Goal: Task Accomplishment & Management: Use online tool/utility

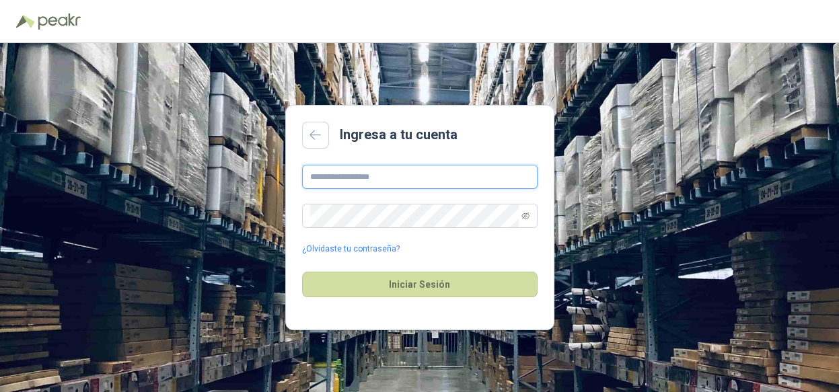
click at [336, 176] on input "text" at bounding box center [419, 177] width 235 height 24
type input "**********"
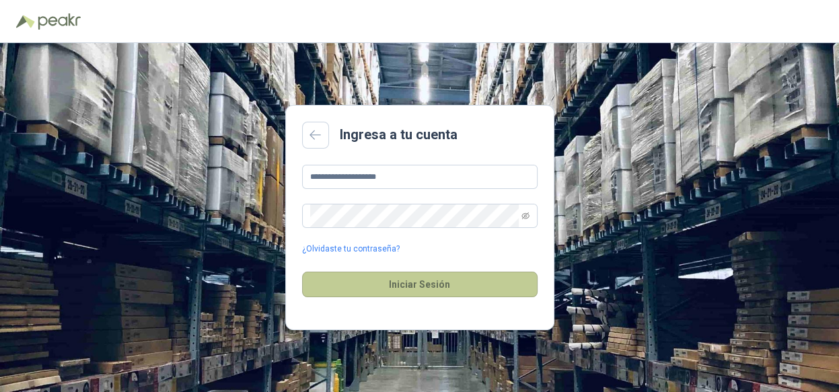
click at [360, 278] on button "Iniciar Sesión" at bounding box center [419, 285] width 235 height 26
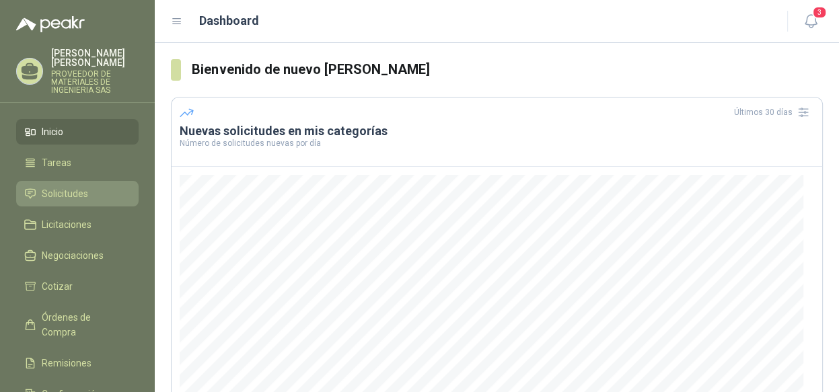
click at [67, 186] on span "Solicitudes" at bounding box center [65, 193] width 46 height 15
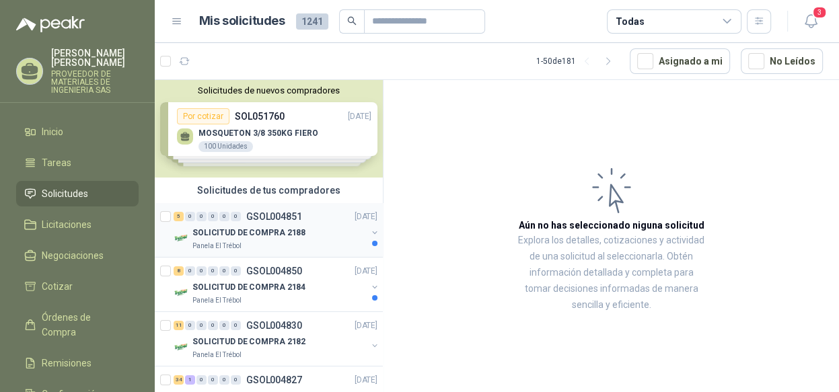
click at [279, 219] on p "GSOL004851" at bounding box center [274, 216] width 56 height 9
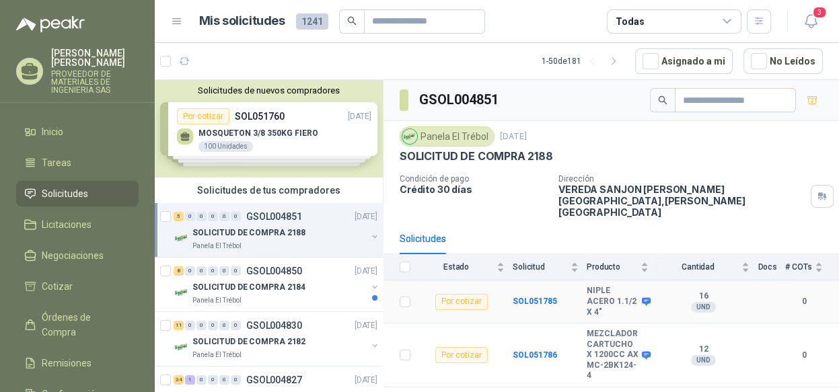
scroll to position [128, 0]
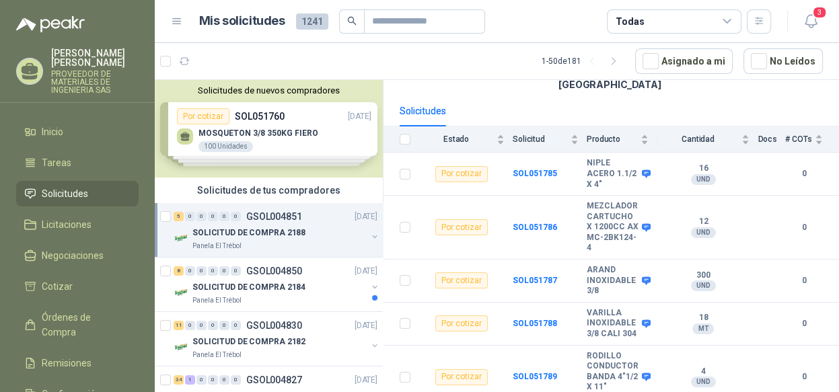
click at [369, 235] on button "button" at bounding box center [374, 236] width 11 height 11
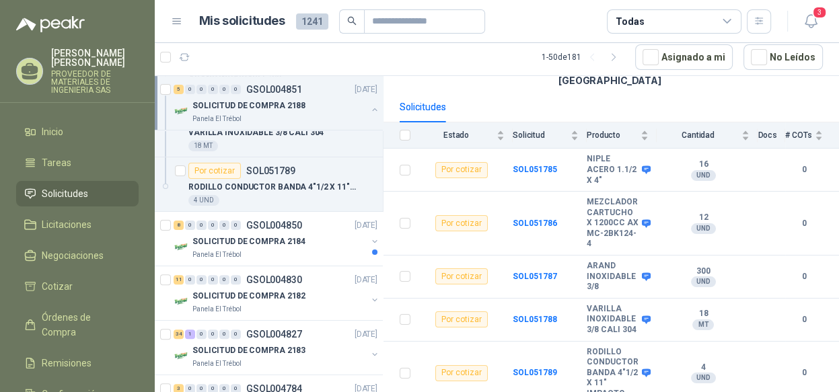
scroll to position [336, 0]
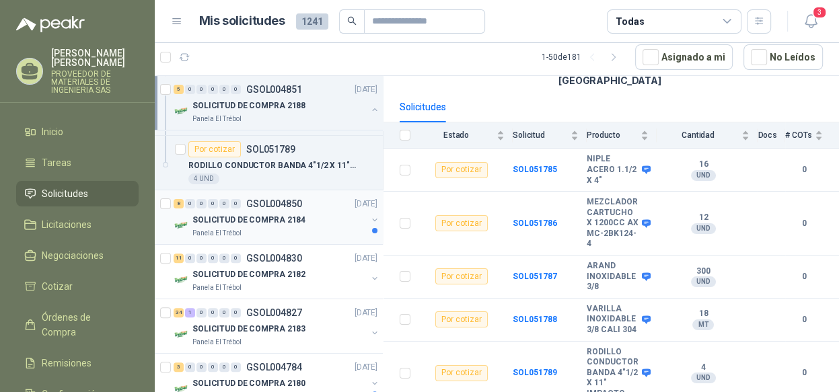
click at [369, 221] on button "button" at bounding box center [374, 220] width 11 height 11
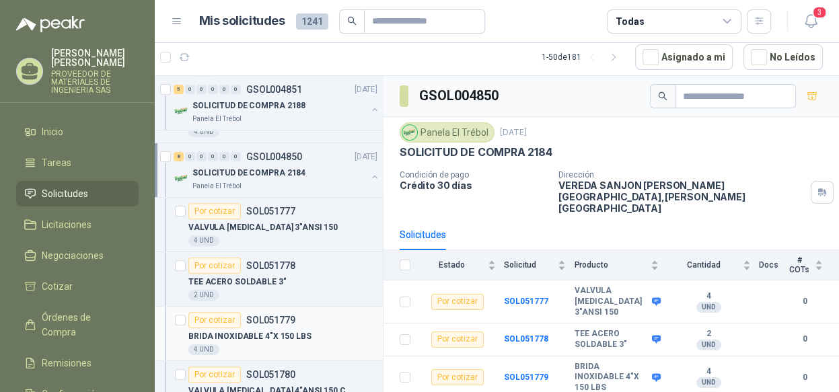
scroll to position [404, 0]
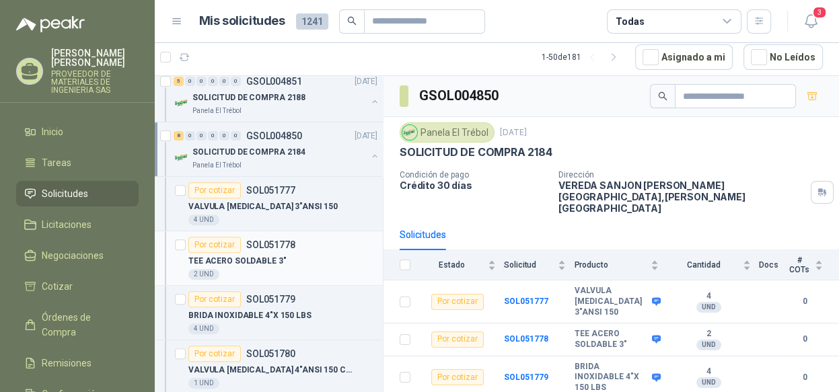
click at [305, 260] on div "TEE ACERO SOLDABLE 3"" at bounding box center [282, 261] width 189 height 16
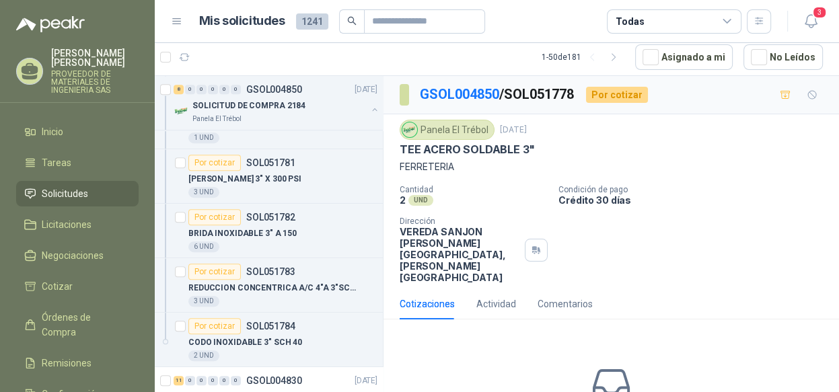
scroll to position [672, 0]
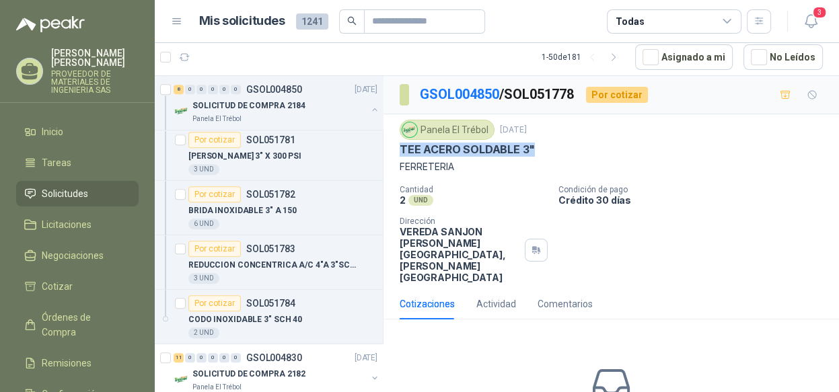
drag, startPoint x: 534, startPoint y: 148, endPoint x: 393, endPoint y: 148, distance: 141.3
click at [393, 148] on div "Panela El Trébol [DATE] TEE ACERO SOLDABLE 3" FERRETERIA Cantidad 2 UND  Condi…" at bounding box center [610, 201] width 455 height 174
copy p "TEE ACERO SOLDABLE 3""
click at [254, 209] on p "BRIDA INOXIDABLE 3" A 150" at bounding box center [242, 211] width 108 height 13
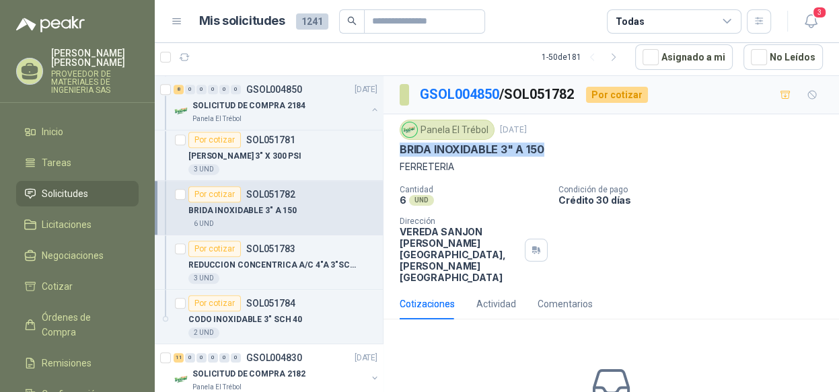
drag, startPoint x: 544, startPoint y: 149, endPoint x: 392, endPoint y: 144, distance: 152.8
click at [392, 144] on div "Panela El Trébol [DATE] BRIDA INOXIDABLE 3" A 150 FERRETERIA Cantidad 6 UND  C…" at bounding box center [610, 201] width 455 height 174
copy p "BRIDA INOXIDABLE 3" A 150"
click at [277, 159] on p "[PERSON_NAME] 3" X 300 PSI" at bounding box center [244, 156] width 113 height 13
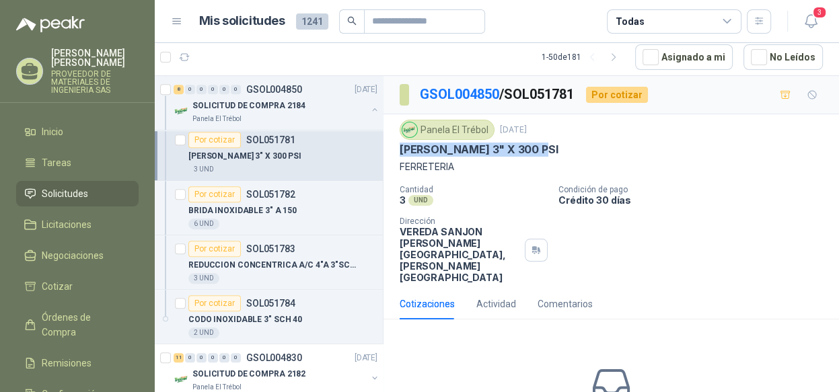
drag, startPoint x: 522, startPoint y: 146, endPoint x: 388, endPoint y: 154, distance: 134.1
click at [388, 154] on div "Panela El Trébol [DATE] [PERSON_NAME] 3" X 300 PSI FERRETERIA Cantidad 3 UND  …" at bounding box center [610, 201] width 455 height 174
copy p "[PERSON_NAME] 3" X 300 PSI"
click at [329, 261] on p "REDUCCION CONCENTRICA A/C 4"A 3"SCH40" at bounding box center [272, 265] width 168 height 13
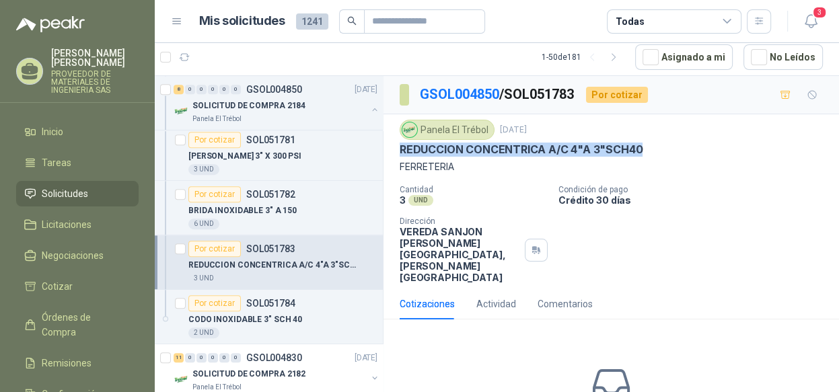
drag, startPoint x: 401, startPoint y: 151, endPoint x: 647, endPoint y: 149, distance: 246.2
click at [647, 149] on div "REDUCCION CONCENTRICA A/C 4"A 3"SCH40" at bounding box center [611, 150] width 423 height 14
copy p "REDUCCION CONCENTRICA A/C 4"A 3"SCH40"
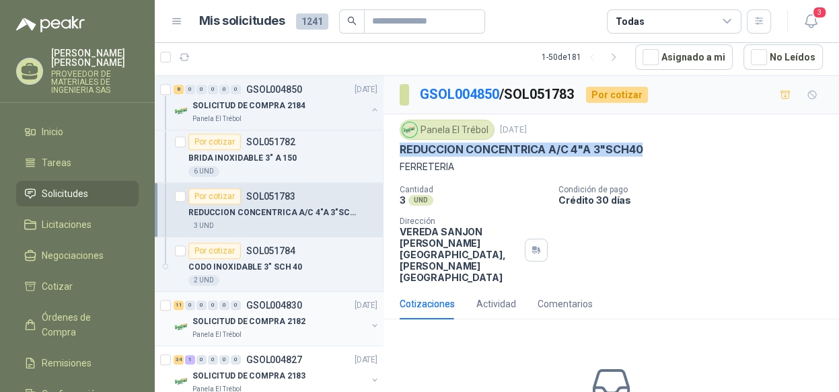
scroll to position [740, 0]
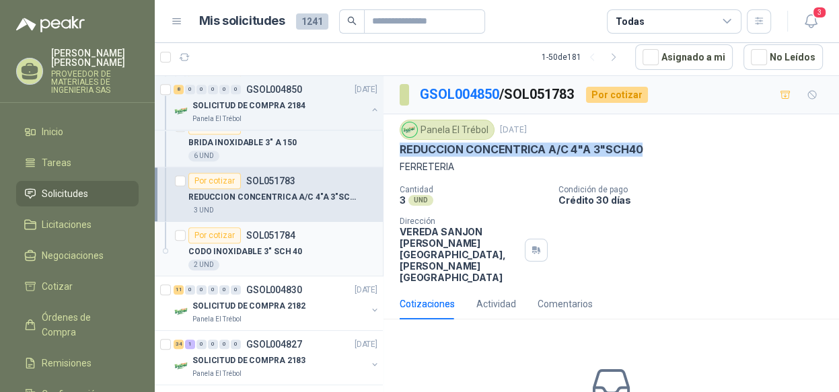
click at [296, 247] on div "CODO INOXIDABLE 3" SCH 40" at bounding box center [282, 252] width 189 height 16
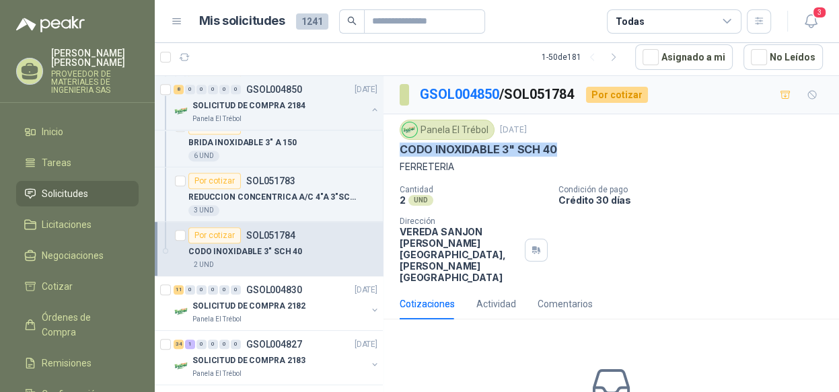
drag, startPoint x: 546, startPoint y: 155, endPoint x: 401, endPoint y: 155, distance: 145.3
click at [401, 155] on div "CODO INOXIDABLE 3" SCH 40" at bounding box center [611, 150] width 423 height 14
copy p "CODO INOXIDABLE 3" SCH 40"
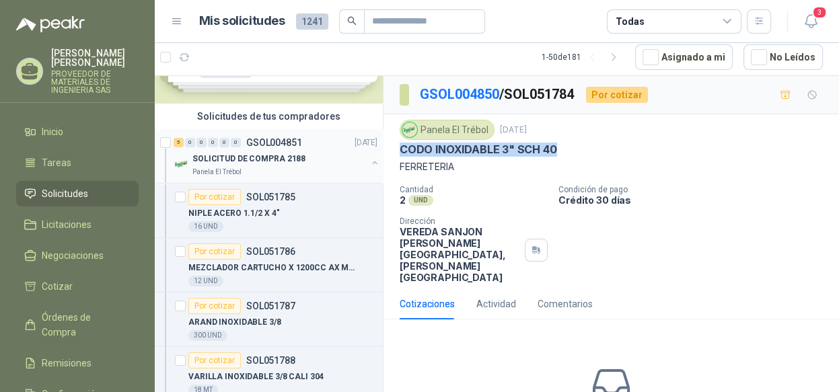
scroll to position [67, 0]
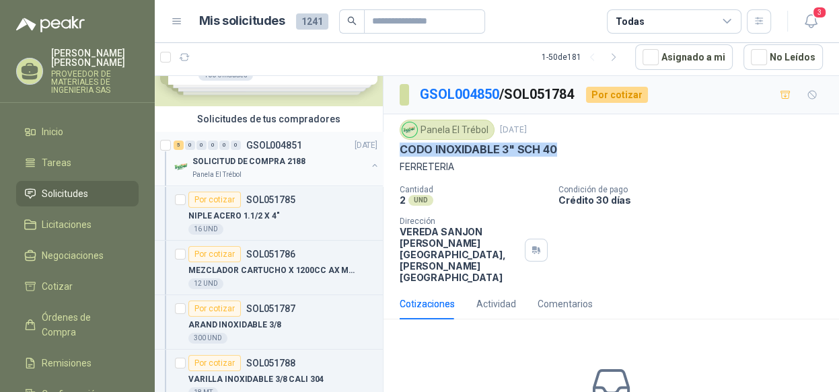
click at [369, 167] on button "button" at bounding box center [374, 165] width 11 height 11
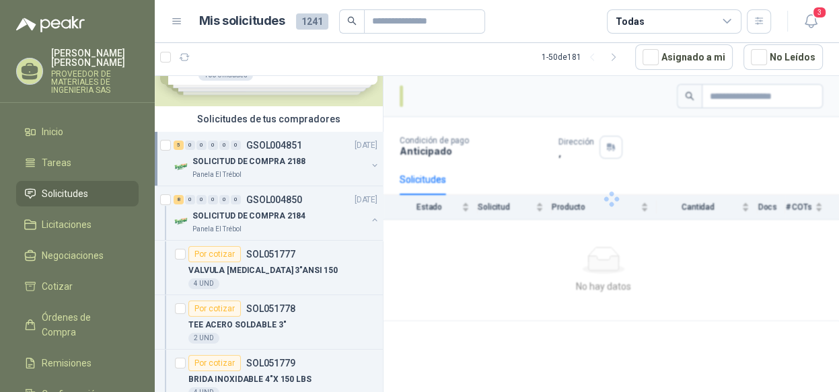
click at [369, 167] on button "button" at bounding box center [374, 165] width 11 height 11
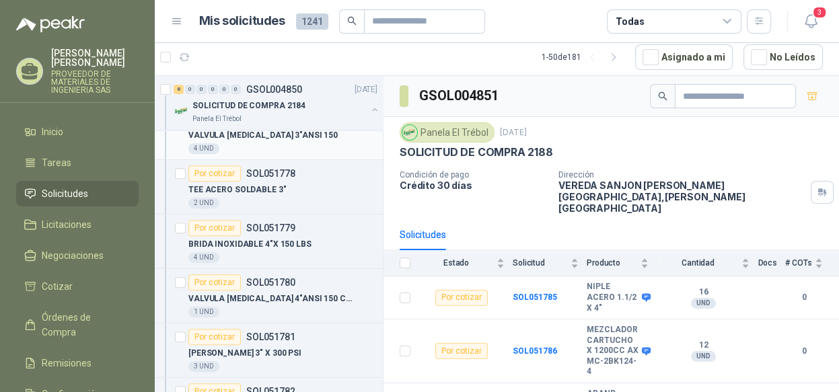
scroll to position [538, 0]
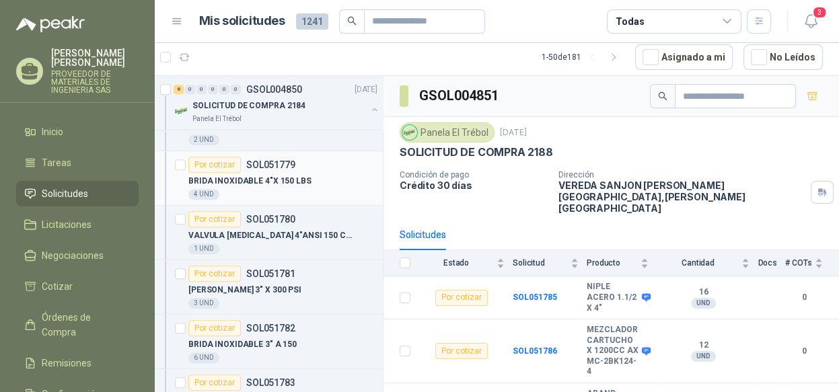
click at [276, 182] on p "BRIDA INOXIDABLE 4"X 150 LBS" at bounding box center [249, 181] width 123 height 13
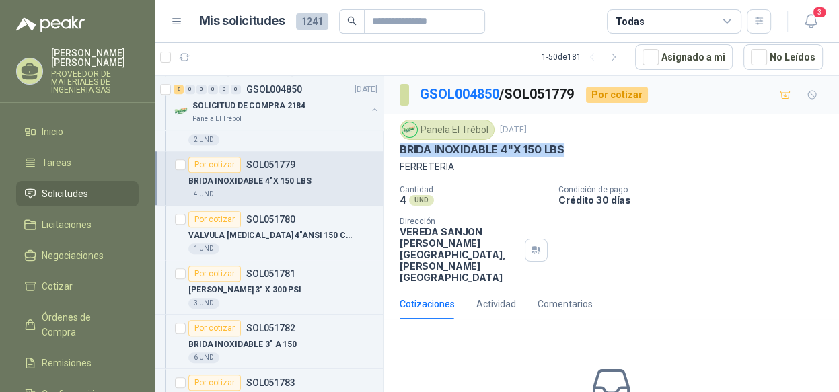
drag, startPoint x: 565, startPoint y: 146, endPoint x: 400, endPoint y: 143, distance: 164.8
click at [400, 143] on div "BRIDA INOXIDABLE 4"X 150 LBS" at bounding box center [611, 150] width 423 height 14
copy p "BRIDA INOXIDABLE 4"X 150 LBS"
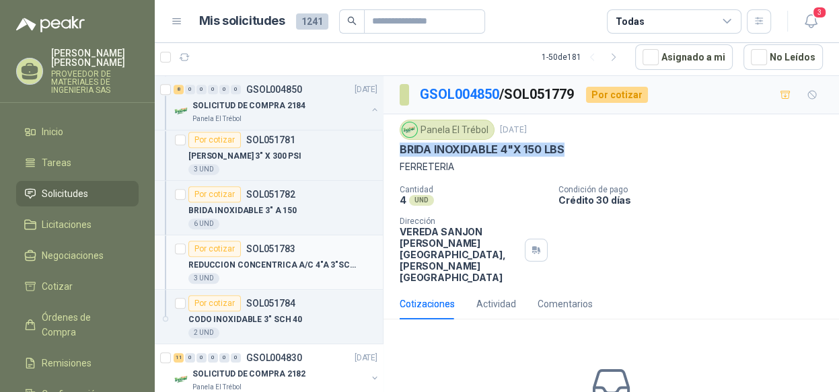
click at [317, 268] on p "REDUCCION CONCENTRICA A/C 4"A 3"SCH40" at bounding box center [272, 265] width 168 height 13
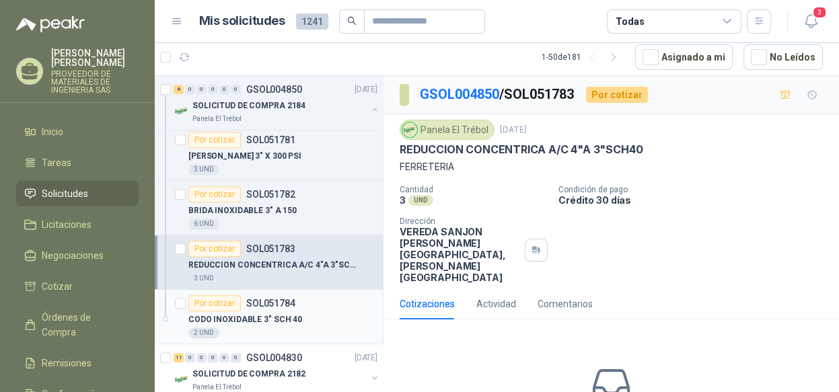
click at [320, 328] on div "2 UND" at bounding box center [282, 333] width 189 height 11
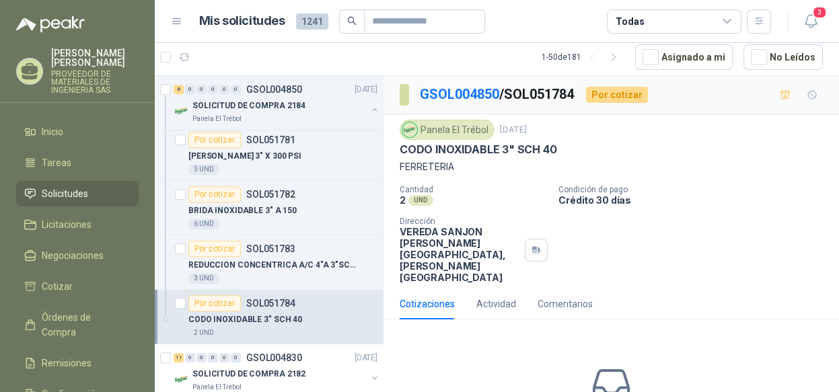
click at [326, 308] on div "Por cotizar SOL051784" at bounding box center [282, 303] width 189 height 16
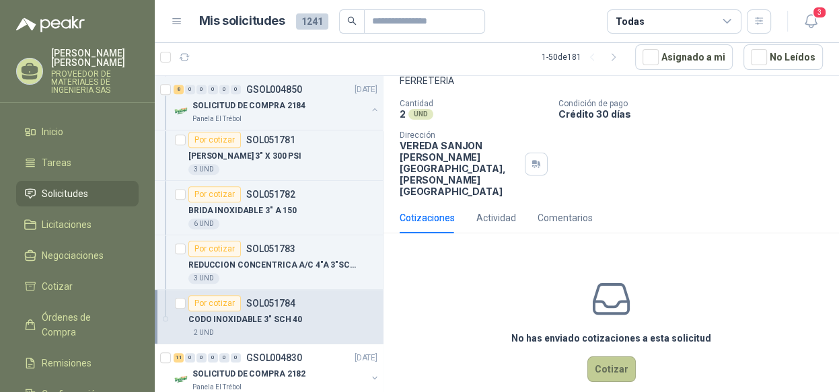
click at [605, 357] on button "Cotizar" at bounding box center [611, 370] width 48 height 26
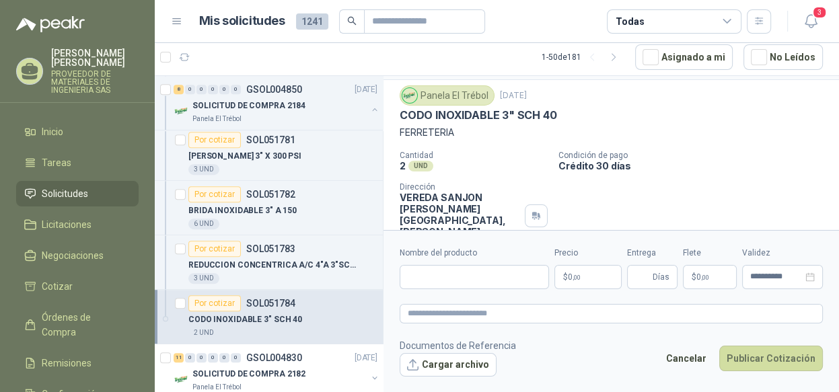
scroll to position [0, 0]
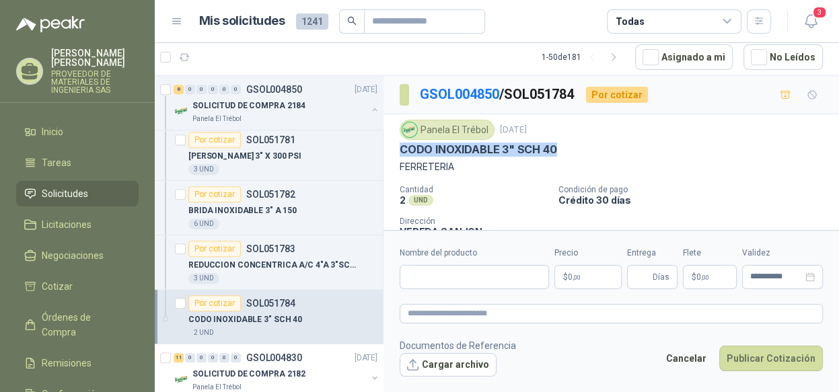
drag, startPoint x: 560, startPoint y: 151, endPoint x: 388, endPoint y: 153, distance: 171.6
click at [388, 153] on div "Panela El Trébol [DATE] CODO INOXIDABLE 3" SCH 40 FERRETERIA Cantidad 2 UND  C…" at bounding box center [610, 201] width 455 height 174
copy p "CODO INOXIDABLE 3" SCH 40"
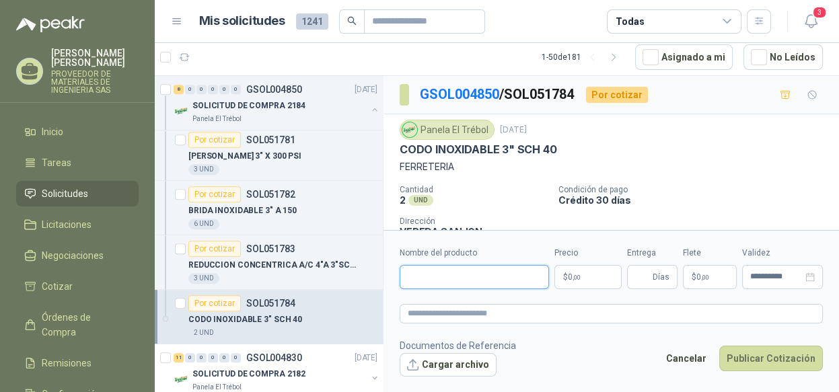
click at [461, 280] on input "Nombre del producto" at bounding box center [474, 277] width 149 height 24
paste input "**********"
type input "**********"
click at [589, 277] on p "$ 0 ,00" at bounding box center [587, 277] width 67 height 24
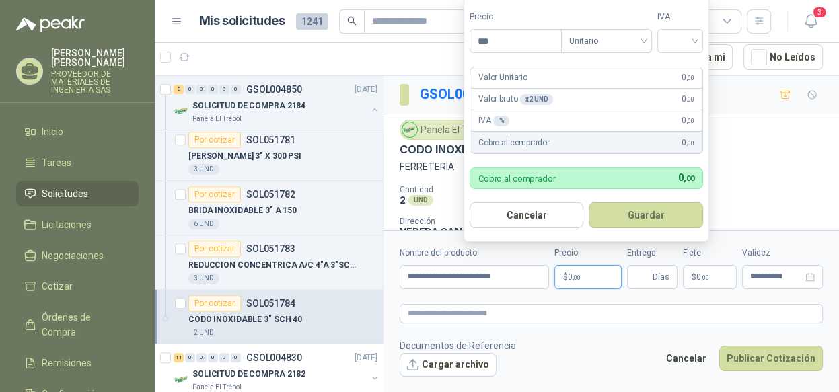
click at [466, 36] on form "Precio *** Tipo Unitario IVA Valor Unitario 0 ,00 Valor bruto x 2 UND  0 ,00 I…" at bounding box center [586, 120] width 246 height 246
type input "********"
click at [673, 45] on input "search" at bounding box center [680, 40] width 30 height 20
click at [678, 70] on div "19%" at bounding box center [683, 70] width 25 height 15
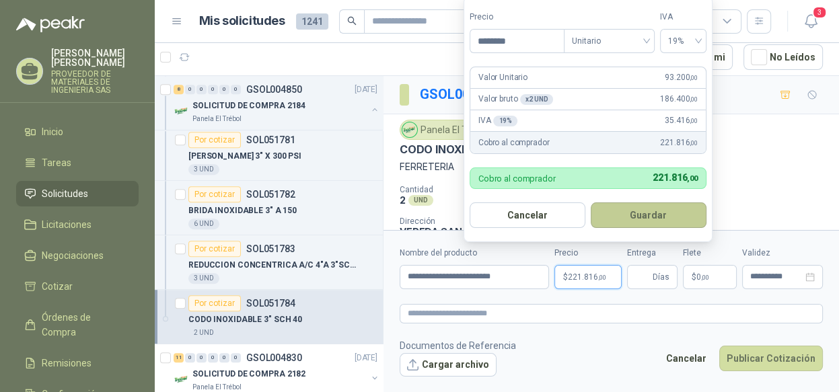
click at [668, 221] on button "Guardar" at bounding box center [649, 215] width 116 height 26
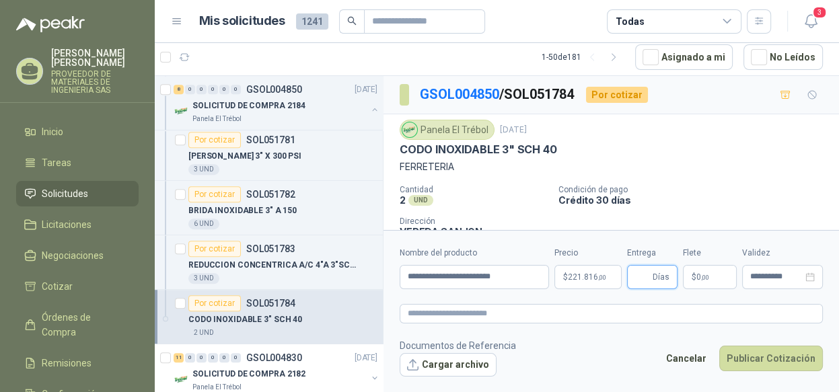
click at [644, 280] on input "Entrega" at bounding box center [642, 277] width 15 height 23
type input "*"
click at [770, 353] on button "Publicar Cotización" at bounding box center [771, 359] width 104 height 26
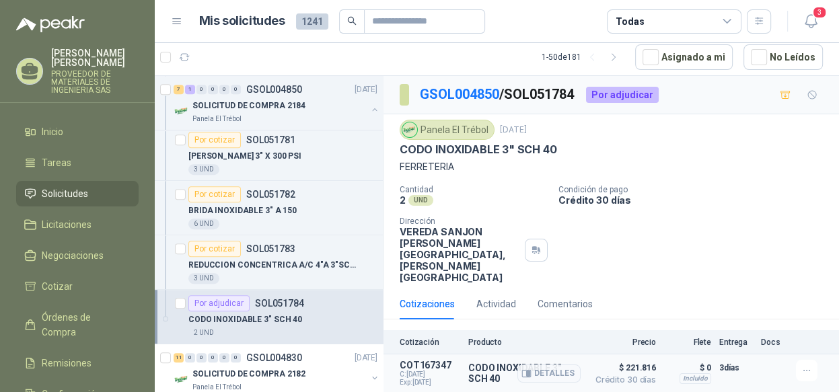
scroll to position [4, 0]
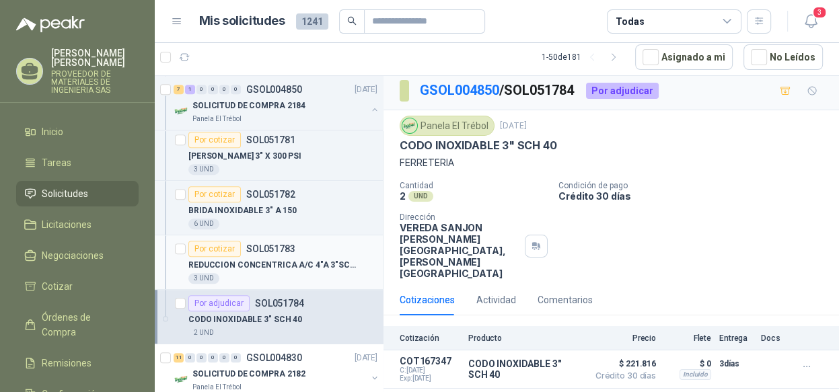
click at [261, 266] on p "REDUCCION CONCENTRICA A/C 4"A 3"SCH40" at bounding box center [272, 265] width 168 height 13
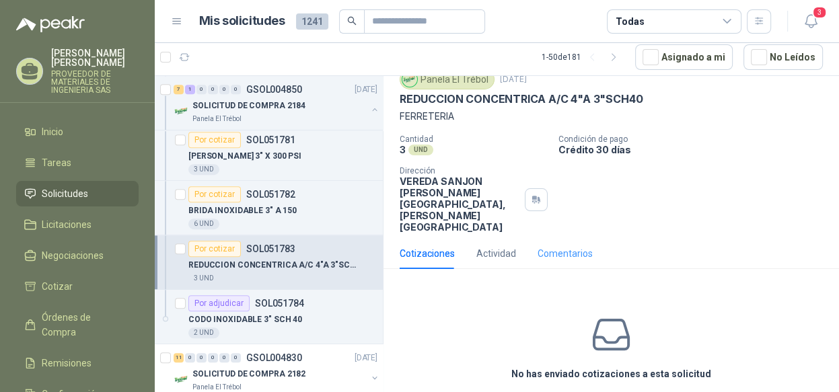
scroll to position [86, 0]
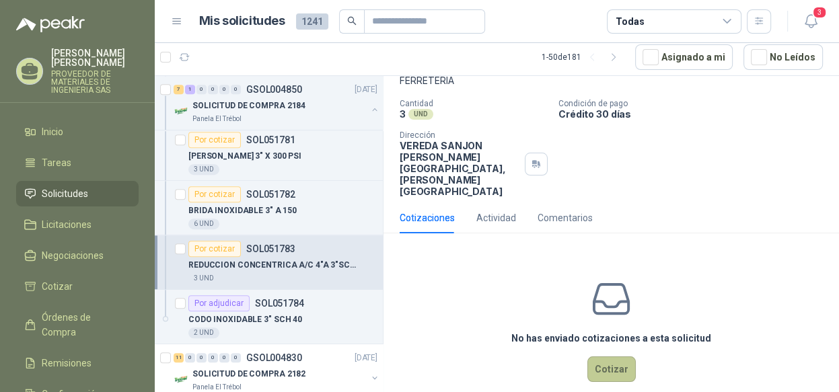
click at [605, 357] on button "Cotizar" at bounding box center [611, 370] width 48 height 26
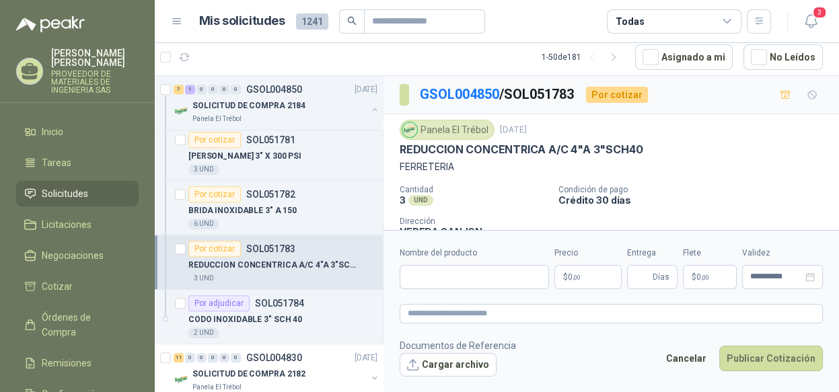
scroll to position [0, 0]
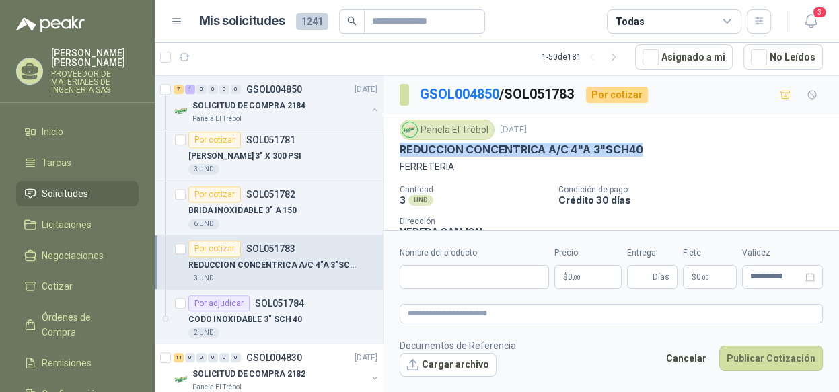
drag, startPoint x: 638, startPoint y: 149, endPoint x: 399, endPoint y: 146, distance: 239.5
click at [400, 146] on p "REDUCCION CONCENTRICA A/C 4"A 3"SCH40" at bounding box center [521, 150] width 243 height 14
copy p "REDUCCION CONCENTRICA A/C 4"A 3"SCH40"
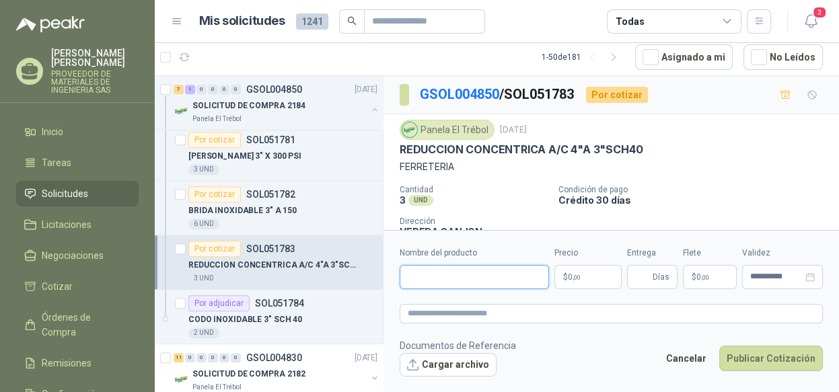
click at [435, 281] on input "Nombre del producto" at bounding box center [474, 277] width 149 height 24
paste input "**********"
type input "**********"
click at [589, 276] on p "$ 0 ,00" at bounding box center [587, 277] width 67 height 24
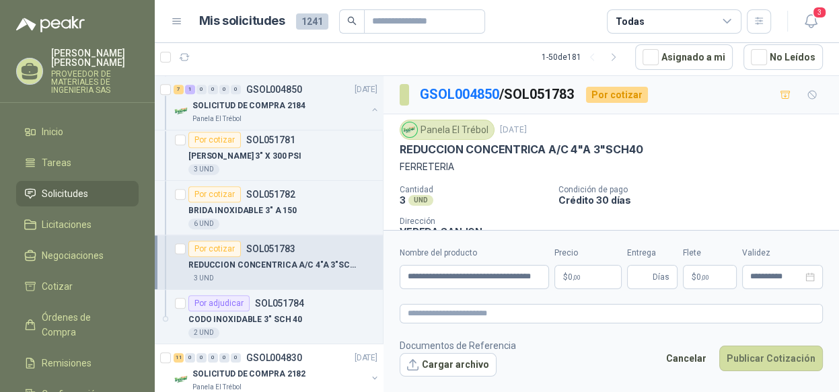
scroll to position [0, 0]
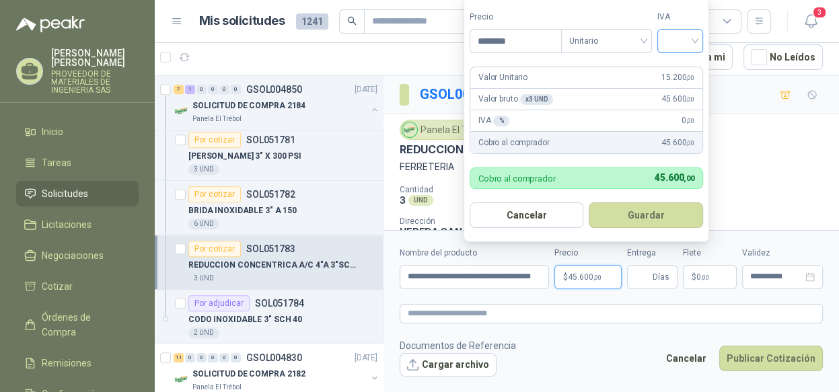
type input "********"
click at [674, 38] on input "search" at bounding box center [680, 40] width 30 height 20
click at [675, 66] on div "19%" at bounding box center [683, 70] width 25 height 15
click at [644, 216] on button "Guardar" at bounding box center [649, 215] width 116 height 26
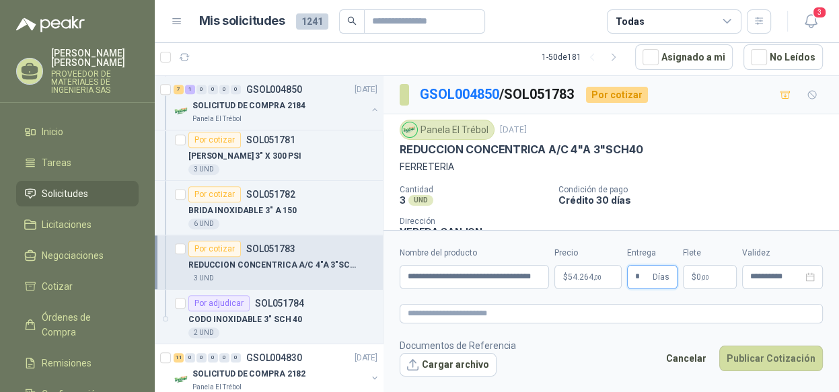
type input "*"
click at [760, 357] on button "Publicar Cotización" at bounding box center [771, 359] width 104 height 26
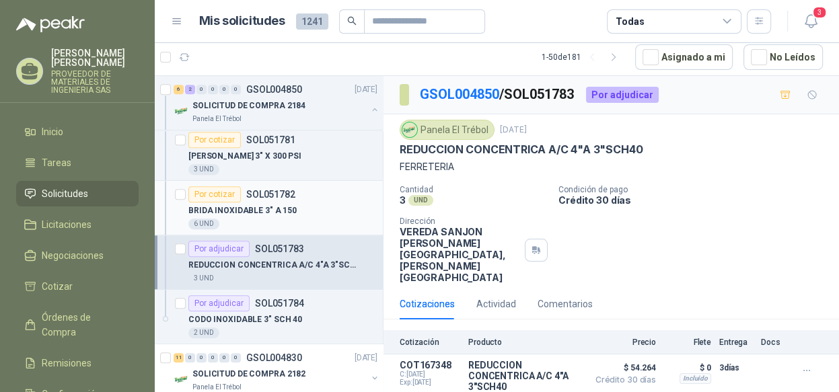
click at [277, 206] on p "BRIDA INOXIDABLE 3" A 150" at bounding box center [242, 211] width 108 height 13
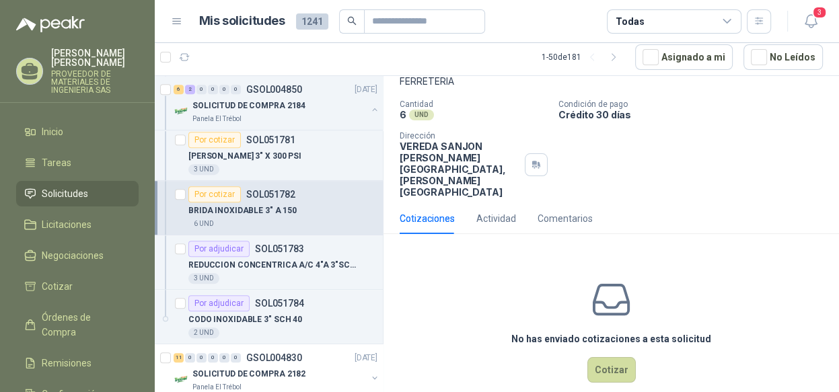
scroll to position [86, 0]
click at [603, 357] on button "Cotizar" at bounding box center [611, 370] width 48 height 26
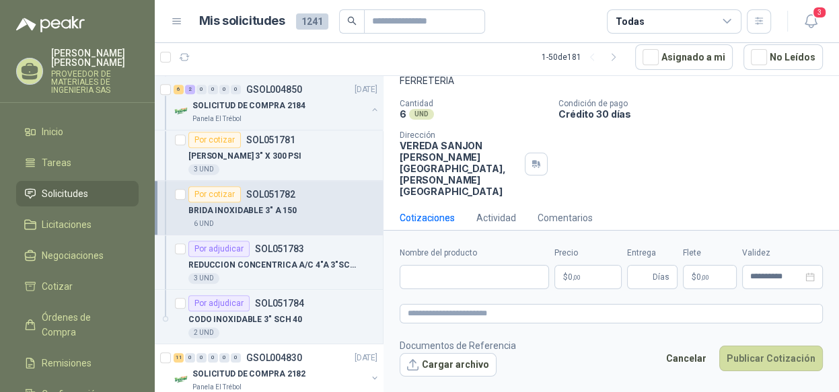
scroll to position [77, 0]
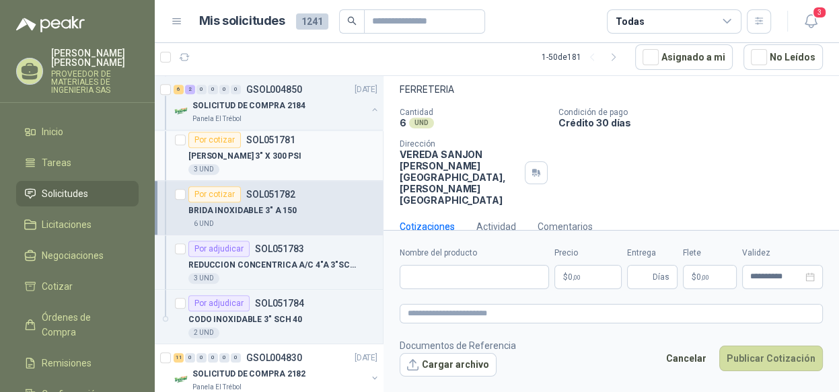
click at [288, 153] on div "[PERSON_NAME] 3" X 300 PSI" at bounding box center [282, 156] width 189 height 16
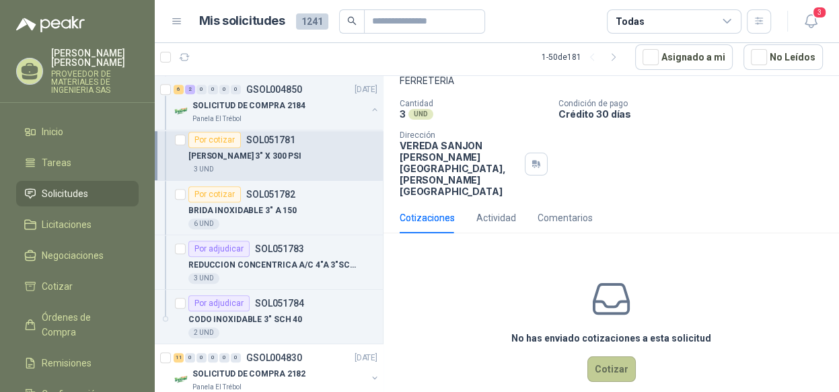
click at [607, 357] on button "Cotizar" at bounding box center [611, 370] width 48 height 26
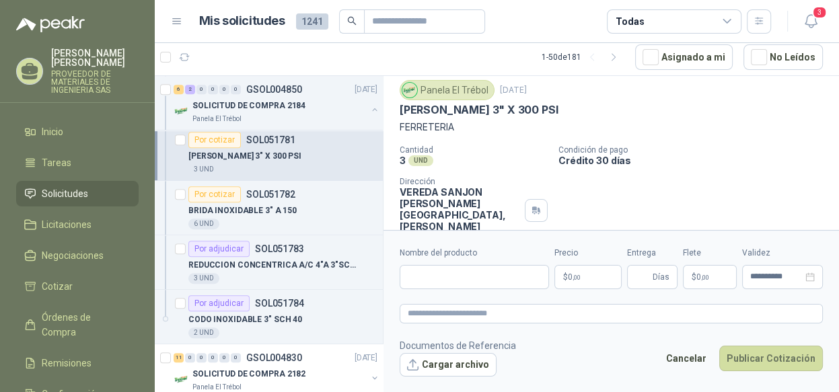
scroll to position [10, 0]
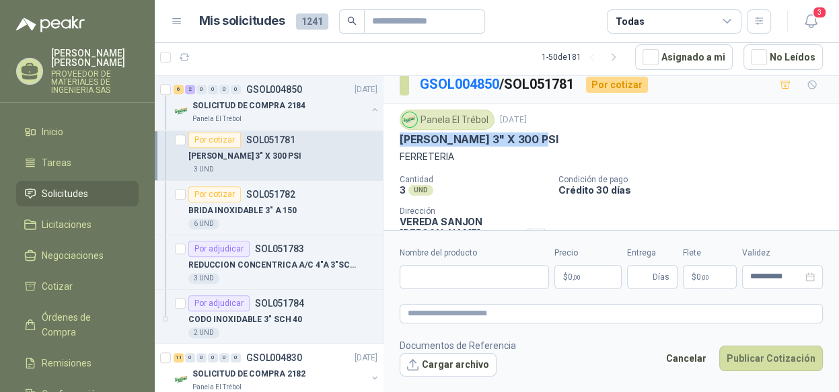
drag, startPoint x: 543, startPoint y: 135, endPoint x: 388, endPoint y: 137, distance: 154.7
click at [388, 137] on div "Panela El Trébol [DATE] [PERSON_NAME] 3" X 300 PSI FERRETERIA Cantidad 3 UND  …" at bounding box center [610, 191] width 455 height 174
copy p "[PERSON_NAME] 3" X 300 PSI"
click at [424, 272] on input "Nombre del producto" at bounding box center [474, 277] width 149 height 24
paste input "**********"
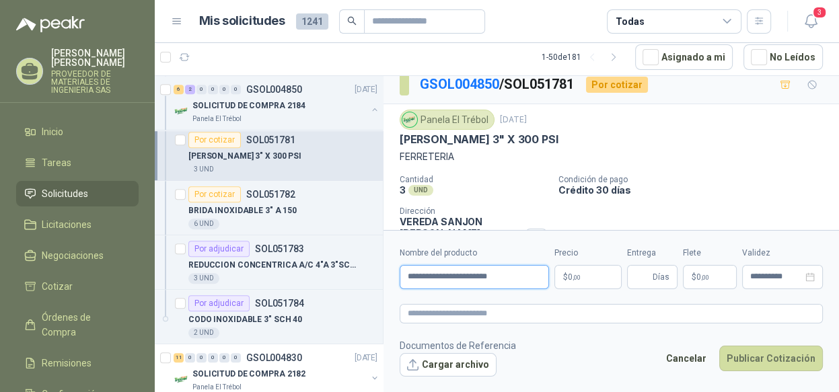
type input "**********"
click at [578, 270] on p "$ 0 ,00" at bounding box center [587, 277] width 67 height 24
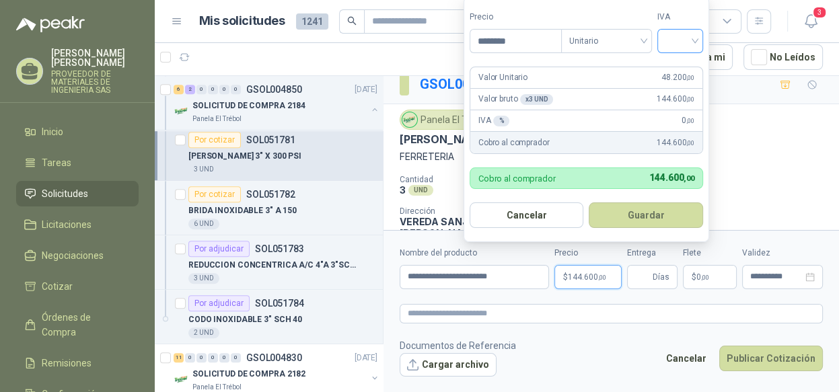
type input "********"
click at [685, 44] on input "search" at bounding box center [680, 40] width 30 height 20
click at [678, 63] on div "19%" at bounding box center [683, 70] width 25 height 15
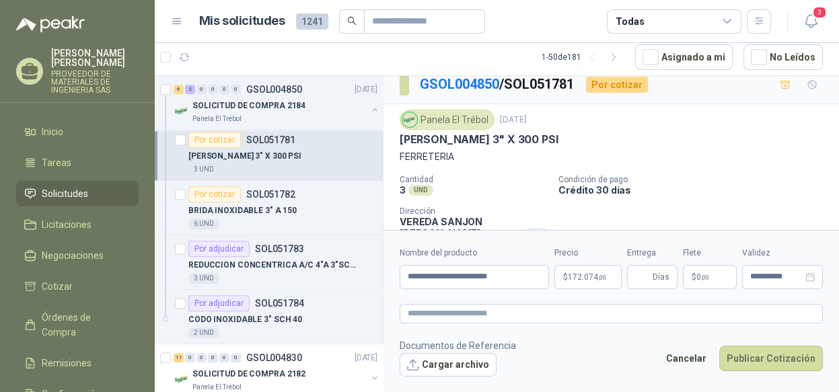
drag, startPoint x: 657, startPoint y: 281, endPoint x: 670, endPoint y: 295, distance: 19.5
click at [657, 281] on span "Días" at bounding box center [661, 277] width 17 height 23
type input "*"
click at [763, 359] on button "Publicar Cotización" at bounding box center [771, 359] width 104 height 26
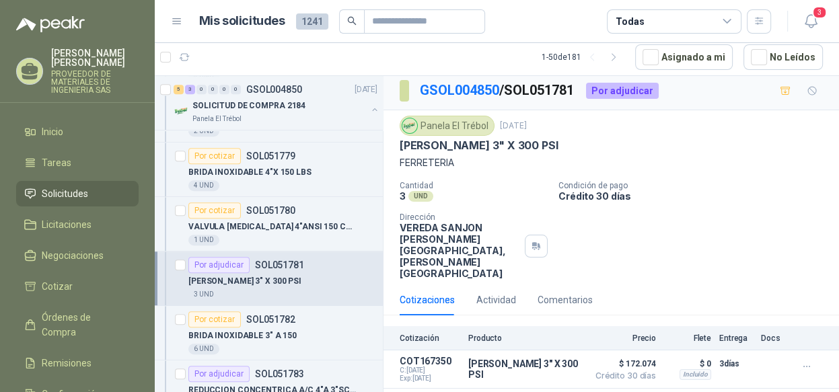
scroll to position [538, 0]
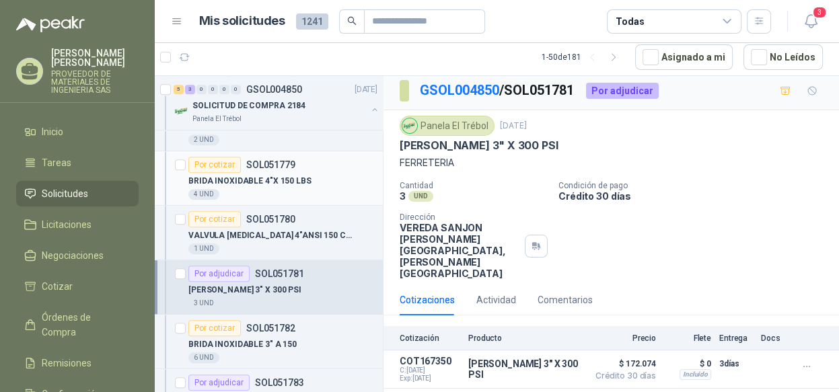
click at [294, 181] on p "BRIDA INOXIDABLE 4"X 150 LBS" at bounding box center [249, 181] width 123 height 13
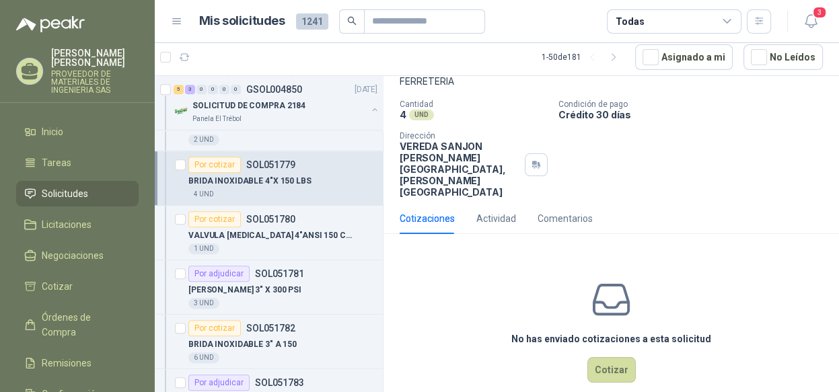
scroll to position [86, 0]
click at [599, 357] on button "Cotizar" at bounding box center [611, 370] width 48 height 26
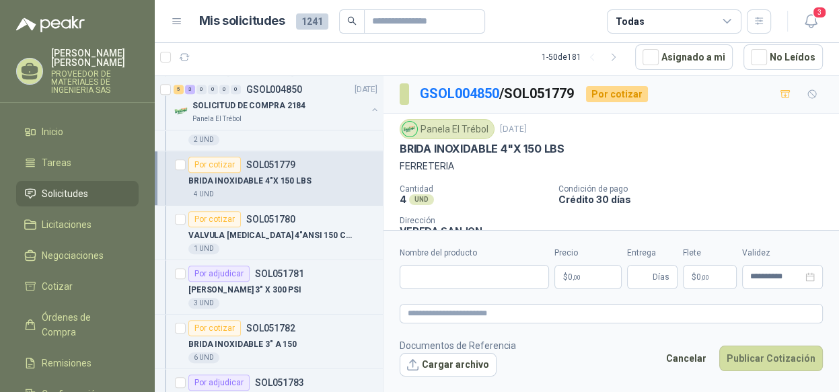
scroll to position [0, 0]
drag, startPoint x: 566, startPoint y: 147, endPoint x: 396, endPoint y: 146, distance: 170.2
click at [396, 146] on div "Panela El Trébol [DATE] BRIDA INOXIDABLE 4"X 150 LBS FERRETERIA Cantidad 4 UND …" at bounding box center [610, 201] width 455 height 174
copy p "BRIDA INOXIDABLE 4"X 150 LBS"
click at [453, 275] on input "Nombre del producto" at bounding box center [474, 277] width 149 height 24
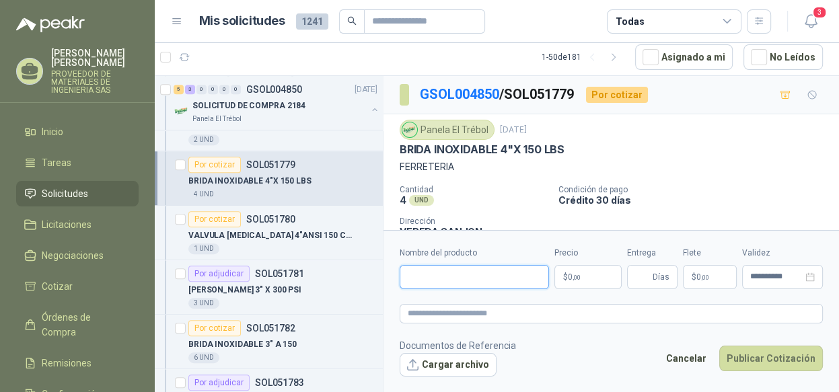
paste input "**********"
type input "**********"
click at [592, 274] on p "$ 0 ,00" at bounding box center [587, 277] width 67 height 24
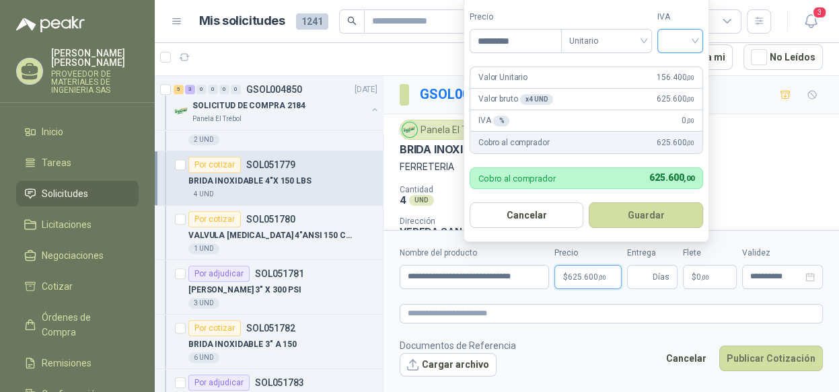
type input "*********"
click at [680, 36] on input "search" at bounding box center [680, 40] width 30 height 20
click at [672, 65] on div "19%" at bounding box center [683, 70] width 25 height 15
click at [643, 221] on button "Guardar" at bounding box center [649, 215] width 116 height 26
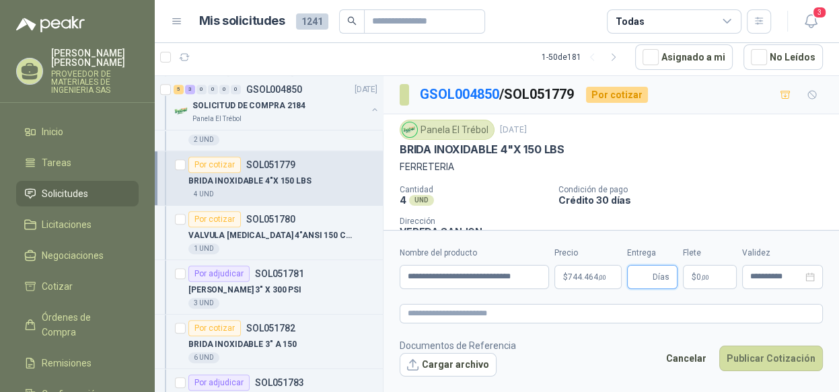
click at [643, 277] on input "Entrega" at bounding box center [642, 277] width 15 height 23
type input "*"
click at [768, 347] on button "Publicar Cotización" at bounding box center [771, 359] width 104 height 26
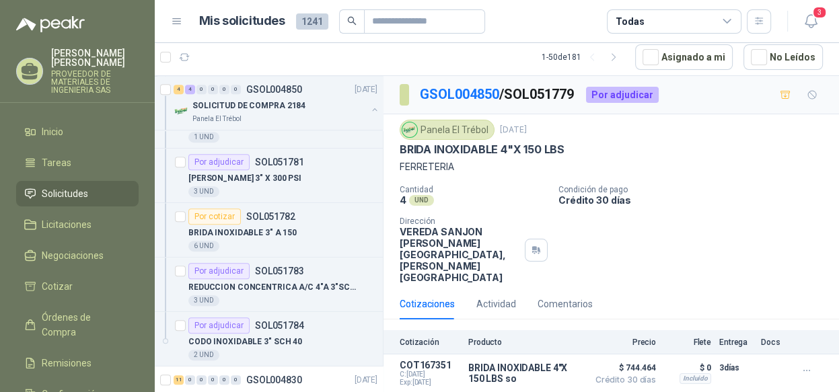
scroll to position [672, 0]
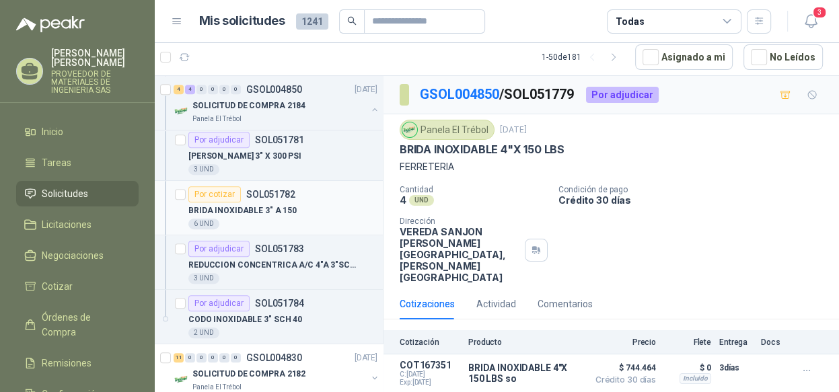
click at [330, 205] on div "BRIDA INOXIDABLE 3" A 150" at bounding box center [282, 210] width 189 height 16
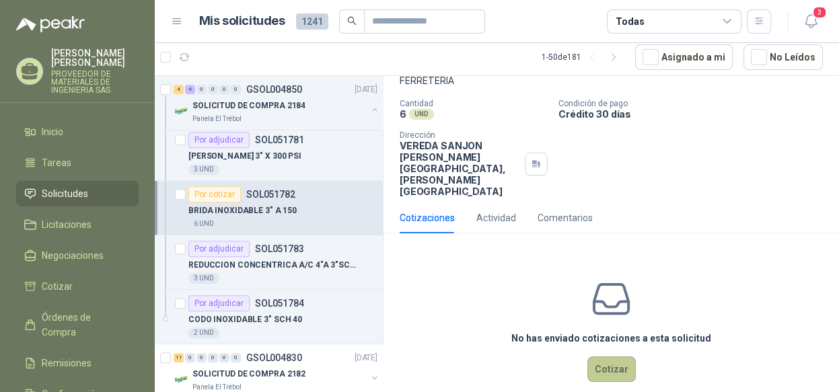
click at [603, 357] on button "Cotizar" at bounding box center [611, 370] width 48 height 26
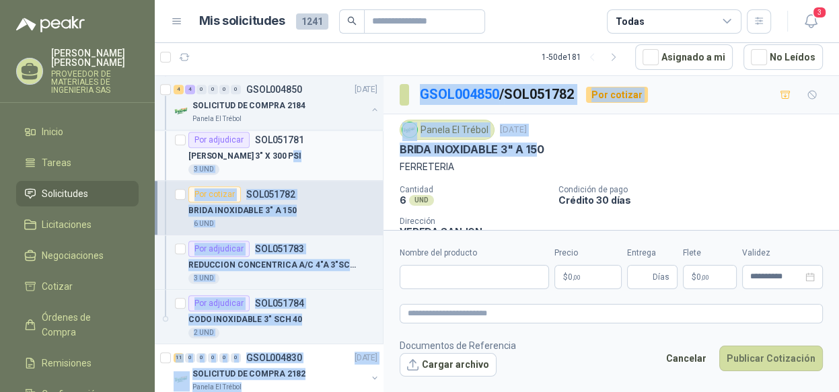
drag, startPoint x: 535, startPoint y: 148, endPoint x: 365, endPoint y: 150, distance: 170.2
click at [365, 150] on div "Solicitudes de nuevos compradores Por cotizar SOL051760 [DATE] MOSQUETON 3/8 35…" at bounding box center [497, 234] width 684 height 318
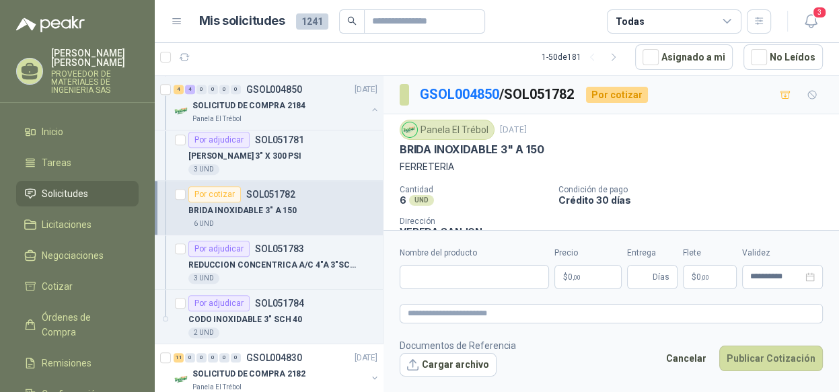
click at [555, 152] on div "BRIDA INOXIDABLE 3" A 150" at bounding box center [611, 150] width 423 height 14
drag, startPoint x: 542, startPoint y: 147, endPoint x: 393, endPoint y: 147, distance: 149.3
click at [393, 147] on div "Panela El Trébol [DATE] BRIDA INOXIDABLE 3" A 150 FERRETERIA Cantidad 6 UND  C…" at bounding box center [610, 201] width 455 height 174
click at [451, 280] on input "Nombre del producto" at bounding box center [474, 277] width 149 height 24
paste input "**********"
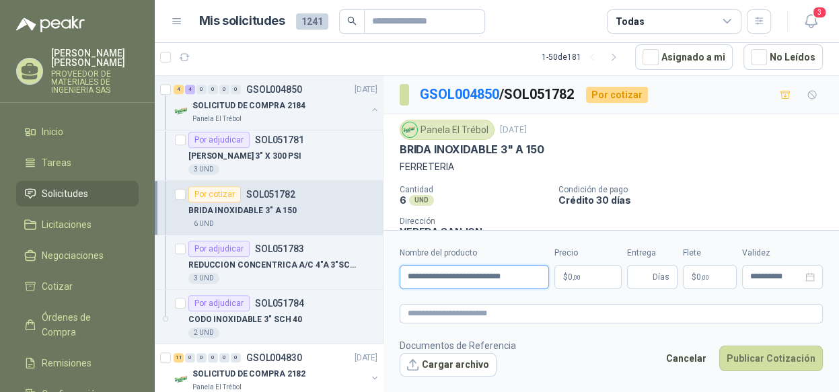
type input "**********"
click at [574, 273] on span "0 ,00" at bounding box center [574, 277] width 13 height 8
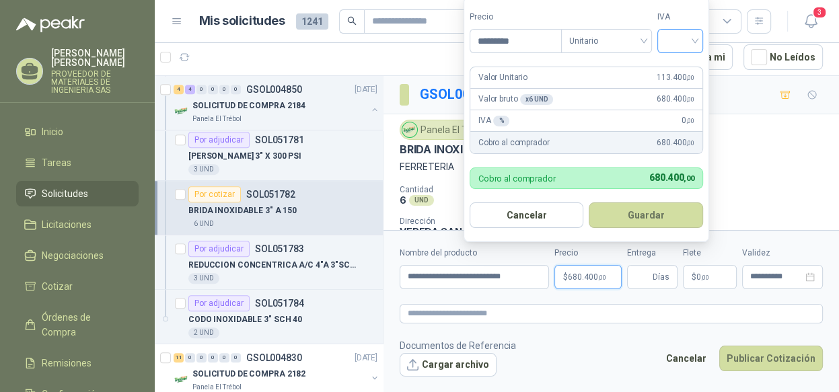
type input "*********"
click at [685, 39] on input "search" at bounding box center [680, 40] width 30 height 20
click at [684, 67] on div "19%" at bounding box center [683, 70] width 25 height 15
click at [644, 225] on button "Guardar" at bounding box center [649, 215] width 116 height 26
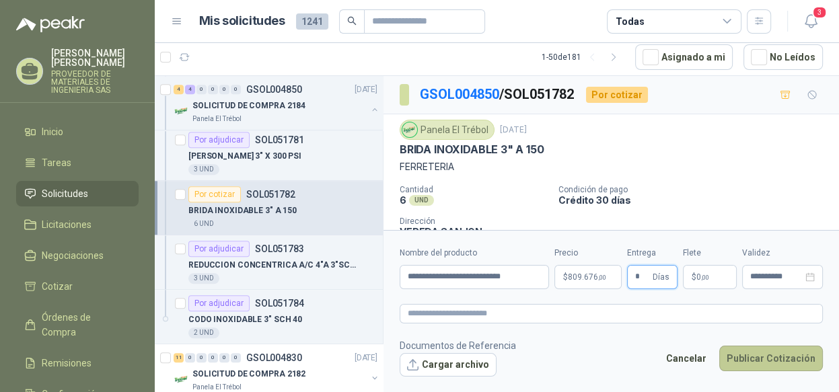
type input "*"
click at [766, 358] on button "Publicar Cotización" at bounding box center [771, 359] width 104 height 26
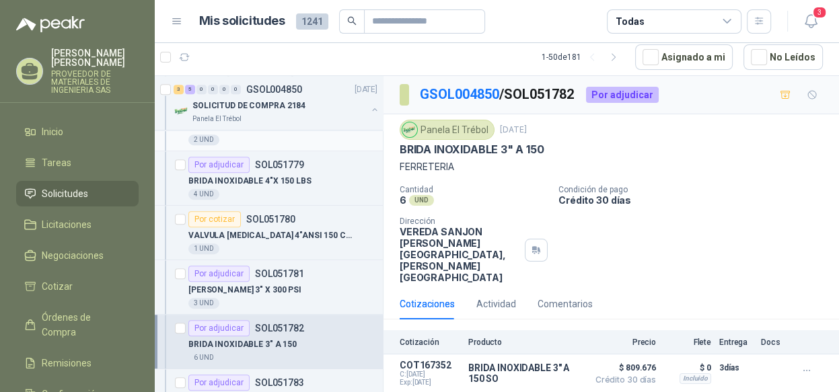
scroll to position [471, 0]
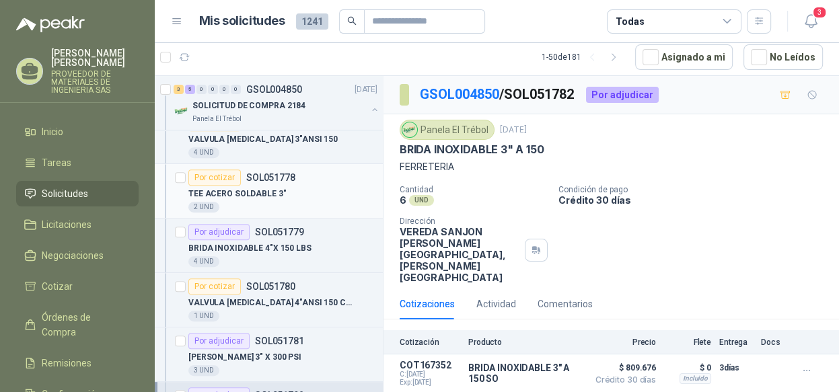
click at [302, 186] on div "TEE ACERO SOLDABLE 3"" at bounding box center [282, 194] width 189 height 16
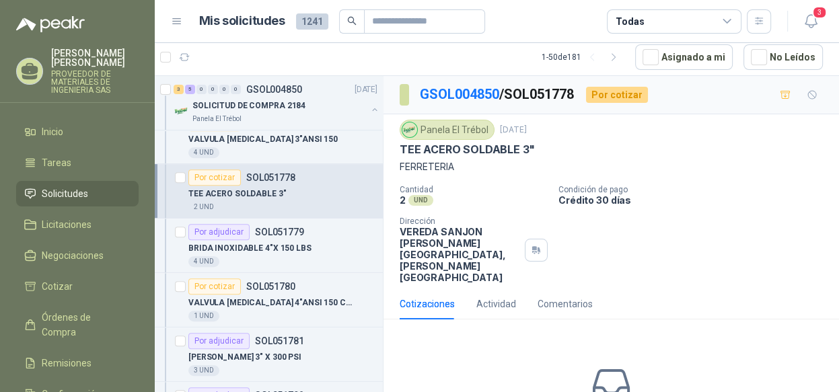
click at [607, 371] on icon at bounding box center [611, 385] width 34 height 29
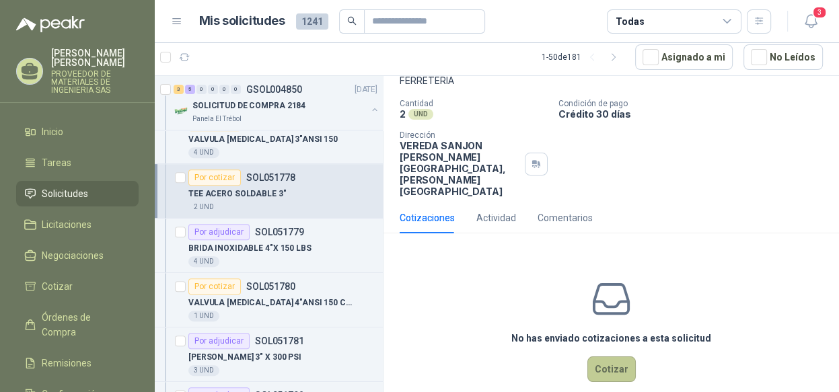
click at [603, 357] on button "Cotizar" at bounding box center [611, 370] width 48 height 26
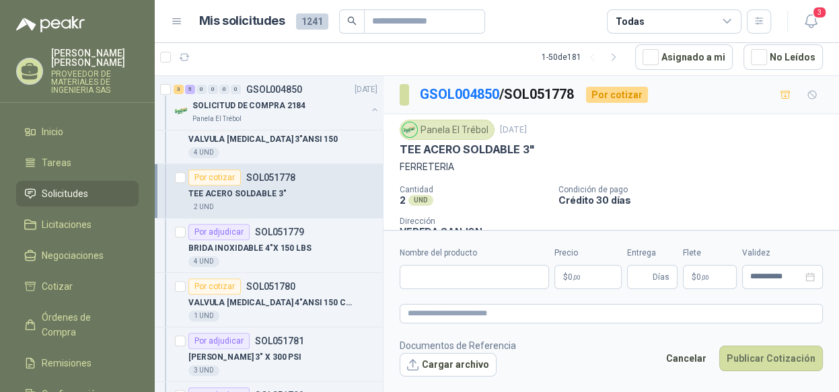
drag, startPoint x: 533, startPoint y: 147, endPoint x: 379, endPoint y: 149, distance: 154.1
click at [379, 149] on div "Solicitudes de nuevos compradores Por cotizar SOL051760 [DATE] MOSQUETON 3/8 35…" at bounding box center [497, 234] width 684 height 318
drag, startPoint x: 379, startPoint y: 149, endPoint x: 437, endPoint y: 161, distance: 59.6
click at [437, 161] on p "FERRETERIA" at bounding box center [611, 166] width 423 height 15
drag, startPoint x: 398, startPoint y: 148, endPoint x: 529, endPoint y: 151, distance: 131.2
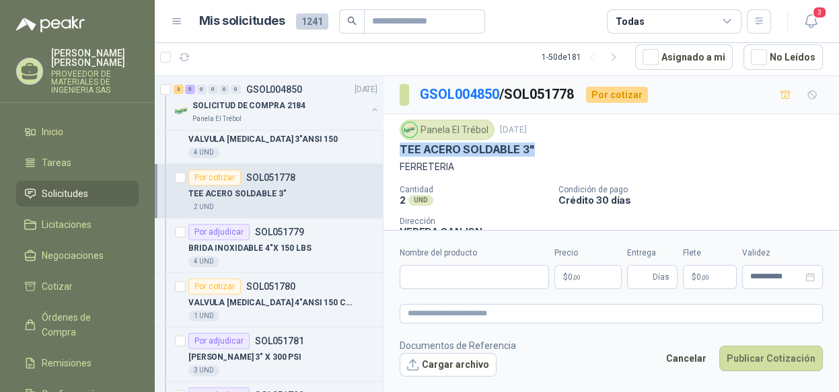
click at [529, 151] on div "Panela El Trébol [DATE] TEE ACERO SOLDABLE 3" FERRETERIA Cantidad 2 UND  Condi…" at bounding box center [610, 201] width 455 height 174
click at [454, 260] on div "Nombre del producto" at bounding box center [474, 268] width 149 height 42
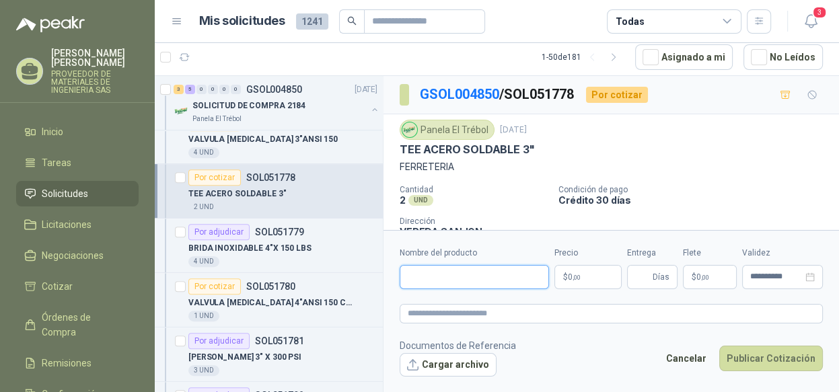
click at [450, 275] on input "Nombre del producto" at bounding box center [474, 277] width 149 height 24
paste input "**********"
type input "**********"
click at [572, 278] on span ",00" at bounding box center [576, 277] width 8 height 7
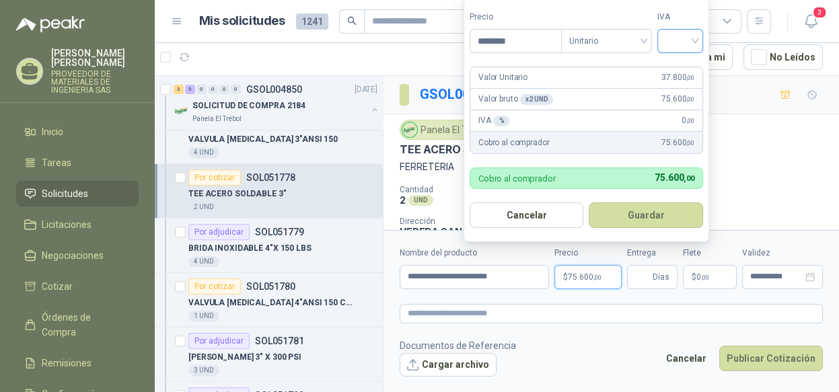
type input "********"
drag, startPoint x: 680, startPoint y: 36, endPoint x: 691, endPoint y: 60, distance: 26.5
click at [680, 36] on input "search" at bounding box center [680, 40] width 30 height 20
click at [681, 65] on div "19%" at bounding box center [683, 70] width 25 height 15
click at [648, 214] on button "Guardar" at bounding box center [649, 215] width 116 height 26
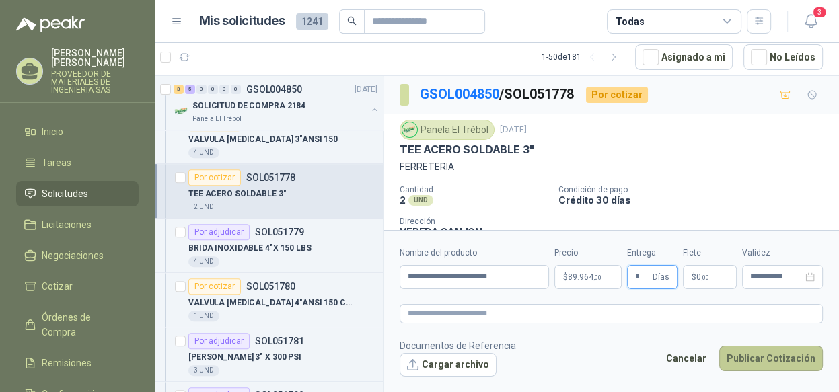
type input "*"
click at [755, 354] on button "Publicar Cotización" at bounding box center [771, 359] width 104 height 26
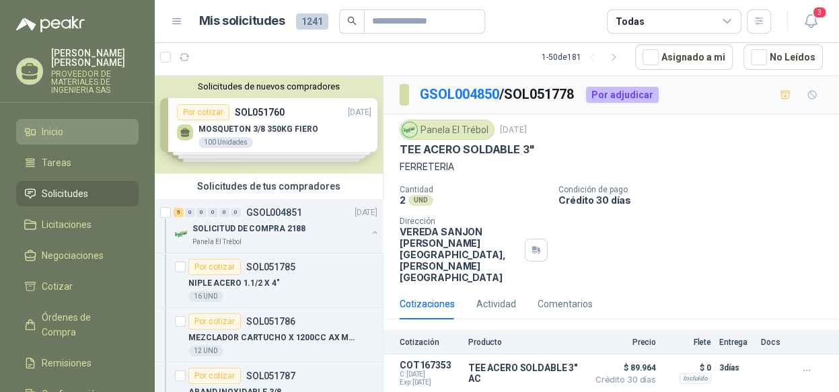
click at [63, 134] on span "Inicio" at bounding box center [53, 131] width 22 height 15
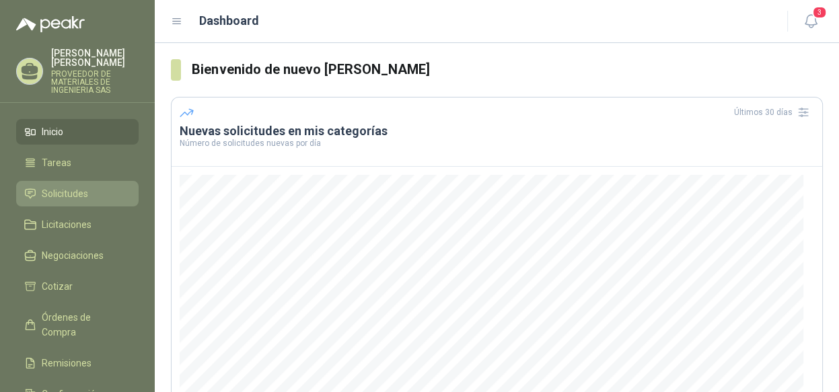
click at [63, 186] on span "Solicitudes" at bounding box center [65, 193] width 46 height 15
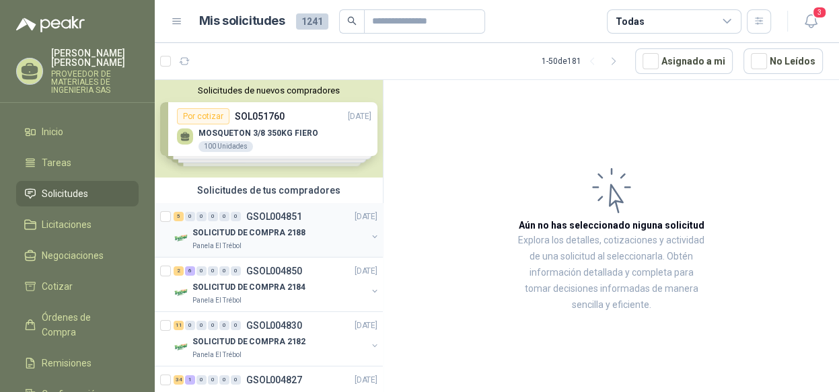
click at [369, 232] on button "button" at bounding box center [374, 236] width 11 height 11
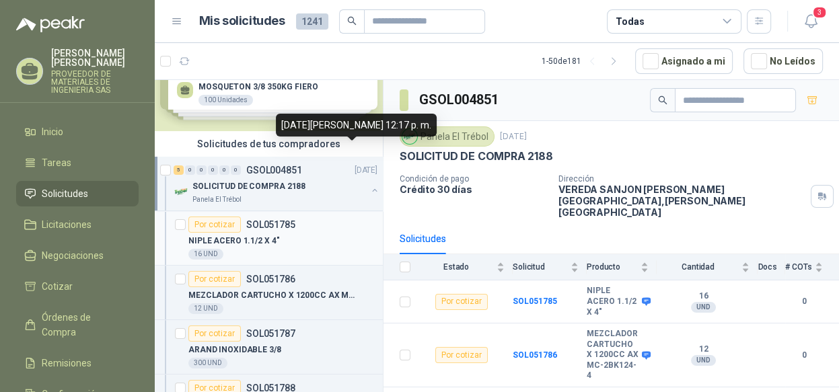
scroll to position [67, 0]
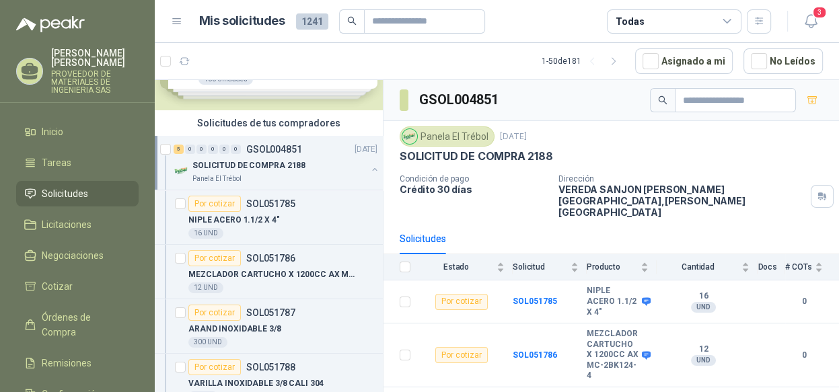
click at [369, 170] on button "button" at bounding box center [374, 169] width 11 height 11
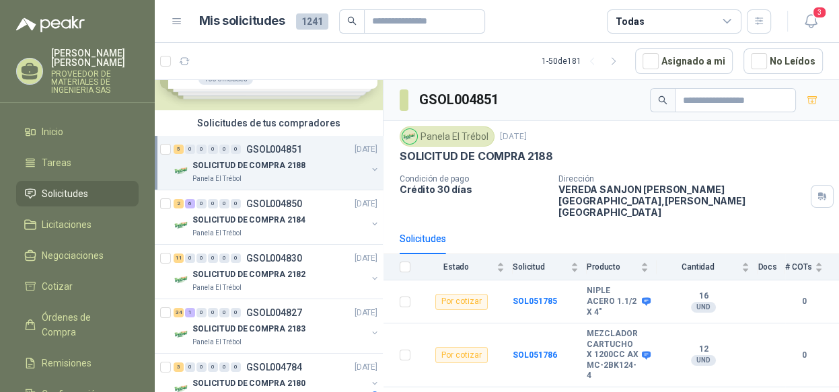
scroll to position [4, 0]
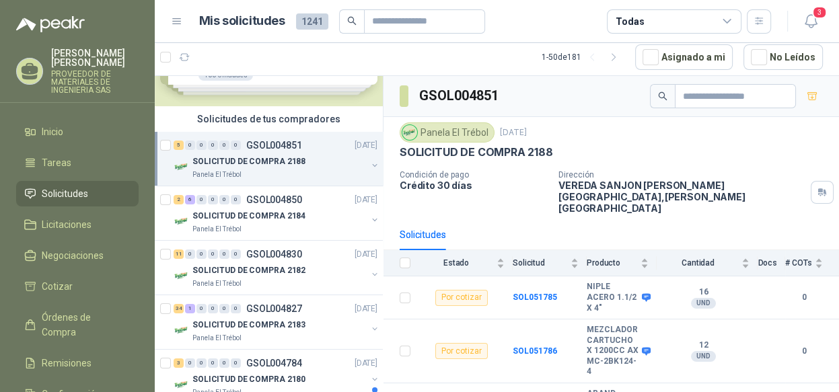
click at [369, 170] on div at bounding box center [374, 166] width 11 height 13
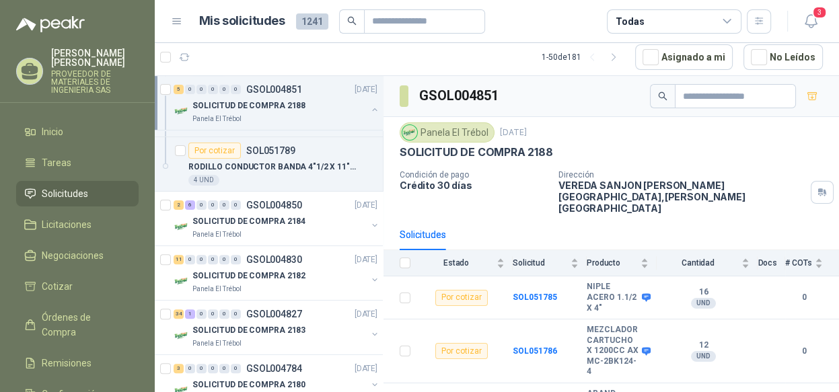
scroll to position [336, 0]
click at [369, 221] on button "button" at bounding box center [374, 224] width 11 height 11
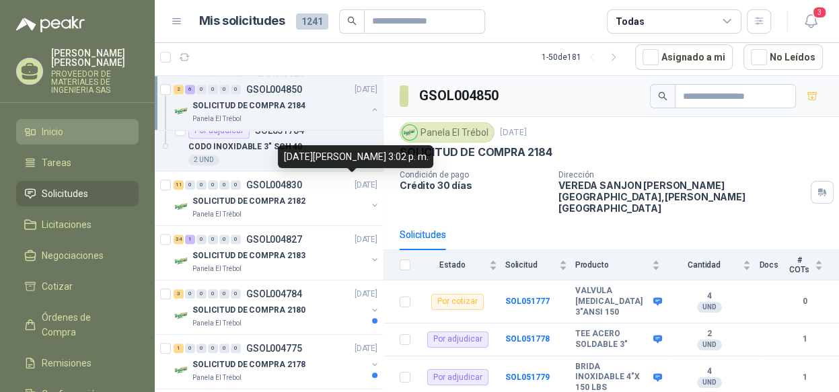
scroll to position [875, 0]
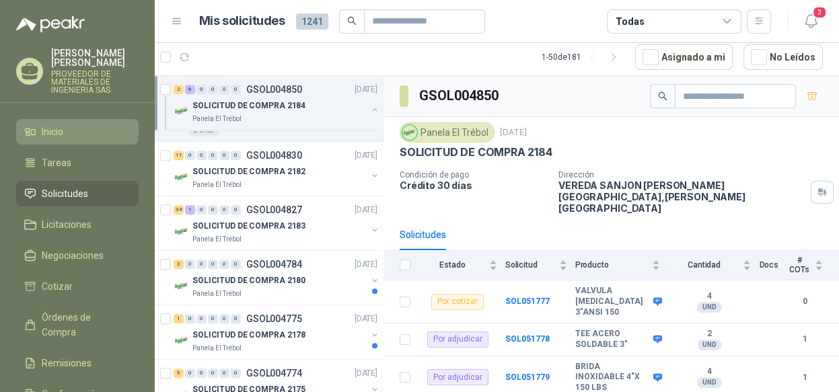
click at [71, 128] on li "Inicio" at bounding box center [77, 131] width 106 height 15
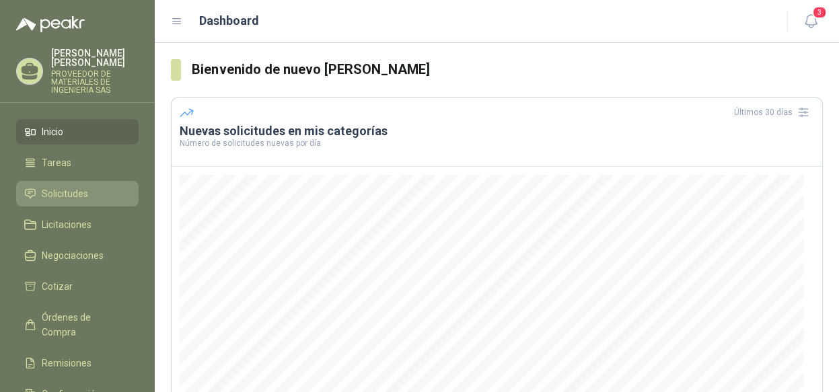
click at [71, 188] on span "Solicitudes" at bounding box center [65, 193] width 46 height 15
